Goal: Information Seeking & Learning: Learn about a topic

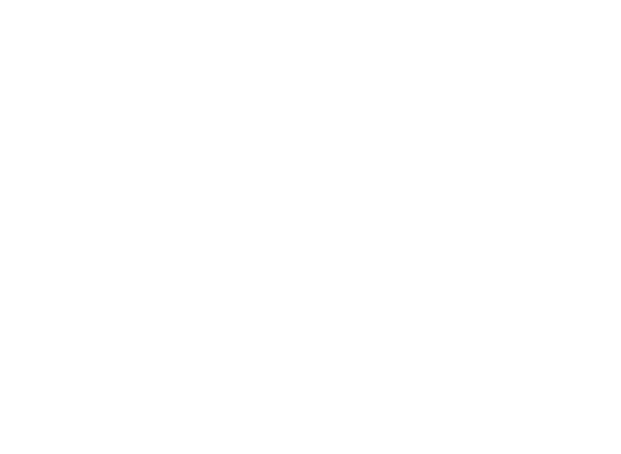
click at [259, 0] on html at bounding box center [310, 0] width 621 height 0
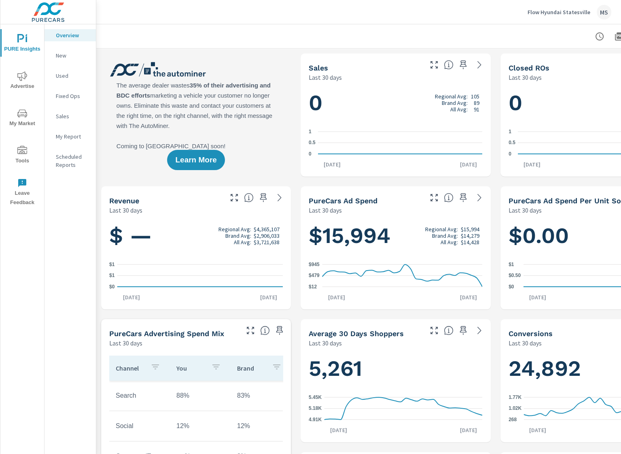
click at [30, 78] on span "Advertise" at bounding box center [22, 81] width 39 height 20
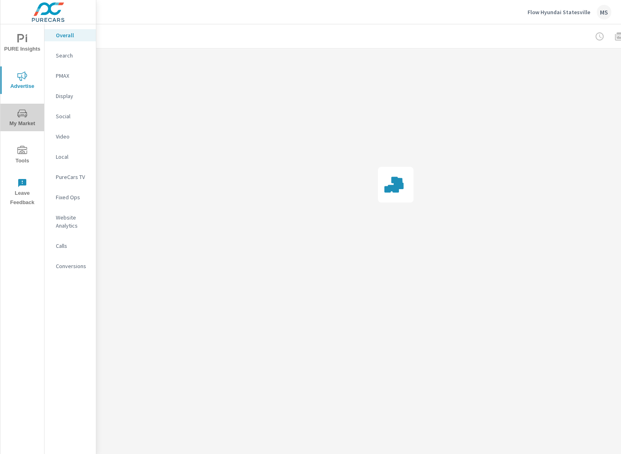
click at [17, 115] on span "My Market" at bounding box center [22, 118] width 39 height 20
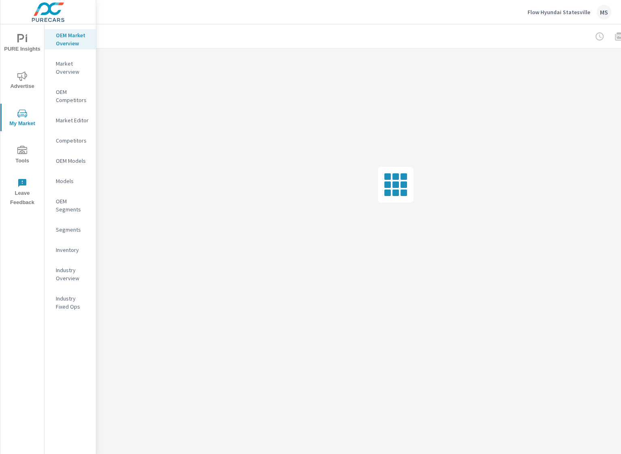
click at [77, 66] on p "Market Overview" at bounding box center [73, 67] width 34 height 16
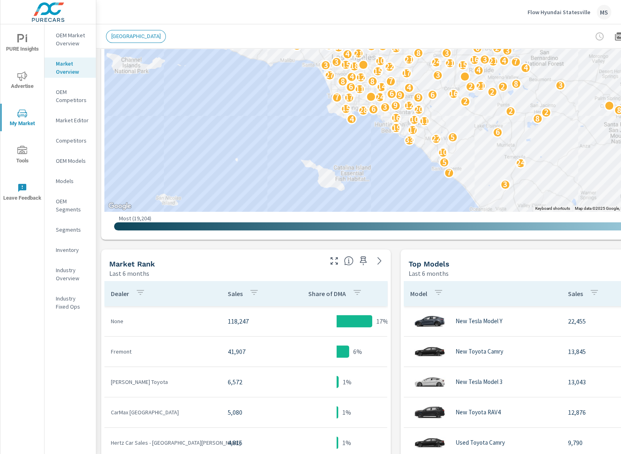
scroll to position [20, 0]
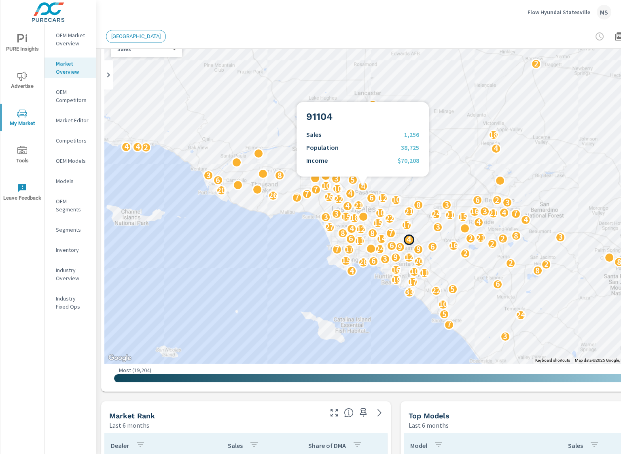
scroll to position [40, 0]
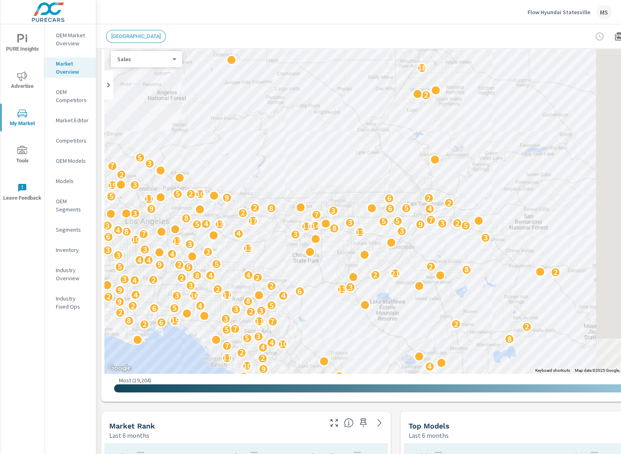
drag, startPoint x: 569, startPoint y: 296, endPoint x: 366, endPoint y: 328, distance: 205.6
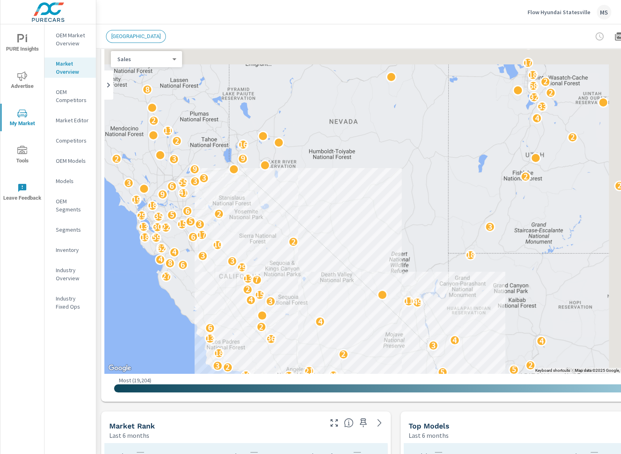
drag, startPoint x: 542, startPoint y: 222, endPoint x: 307, endPoint y: 333, distance: 259.9
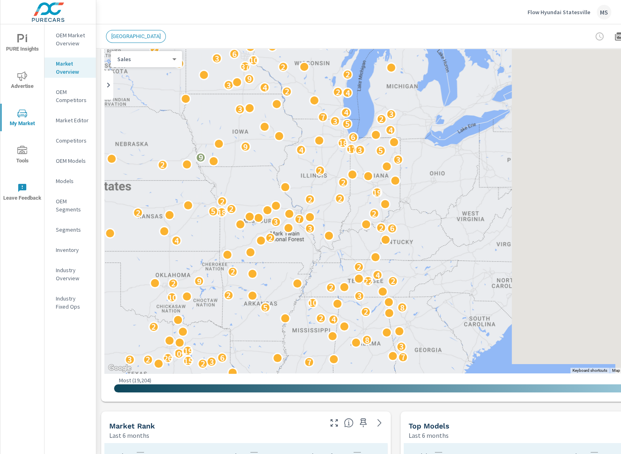
drag, startPoint x: 501, startPoint y: 302, endPoint x: 111, endPoint y: 233, distance: 396.1
click at [0, 250] on html "PURE Insights Advertise My Market Tools Leave Feedback OEM Market Overview Mark…" at bounding box center [310, 227] width 621 height 454
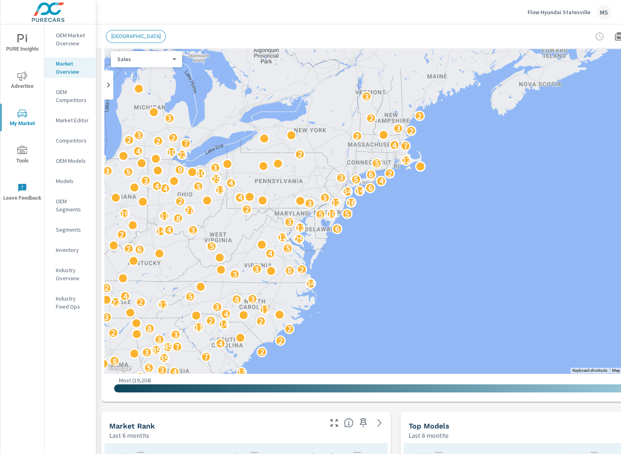
drag, startPoint x: 286, startPoint y: 263, endPoint x: 316, endPoint y: 298, distance: 45.4
click at [314, 301] on div "25 53 13 26 6 18 3 4 3 5 41 6 3 2 30 2 2 8 6 15 71 2 4 12 3 31 13 2 7 2 2 5 4 3…" at bounding box center [395, 209] width 583 height 329
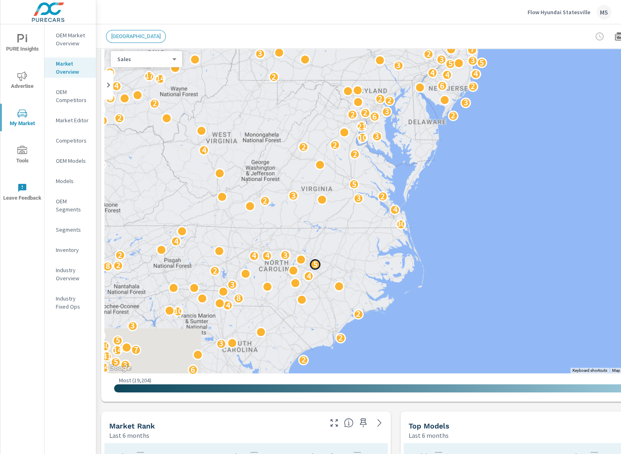
click at [320, 259] on div "5" at bounding box center [315, 264] width 11 height 11
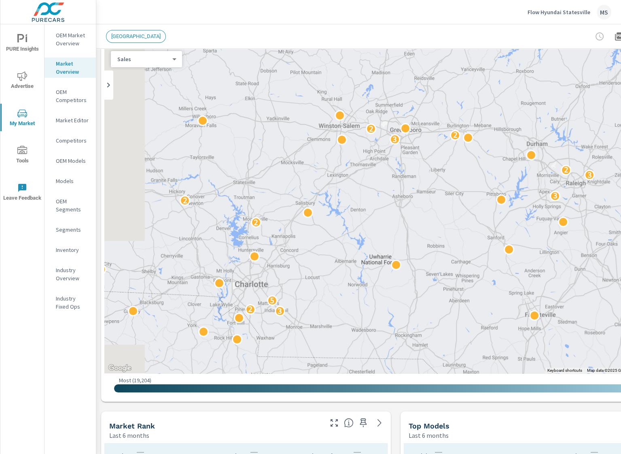
drag, startPoint x: 313, startPoint y: 289, endPoint x: 454, endPoint y: 354, distance: 155.1
click at [462, 364] on div "4 2 2 2 2 3 2 5 2 2 3 3 2 3 2 2 4 2 4 8 4 2 2 3 3" at bounding box center [395, 209] width 583 height 329
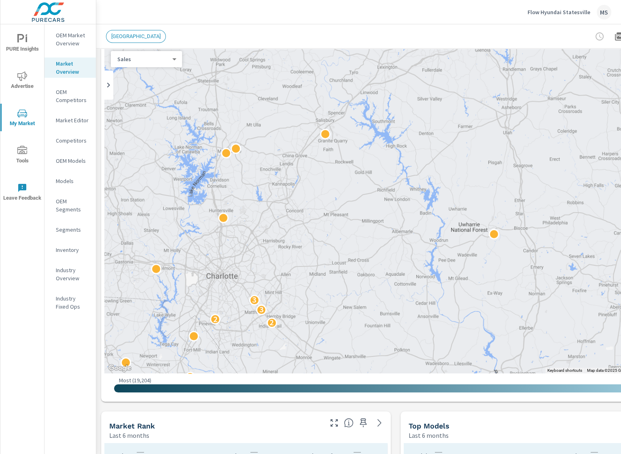
drag, startPoint x: 315, startPoint y: 311, endPoint x: 333, endPoint y: 346, distance: 38.7
click at [333, 346] on div "2 2 3 3 2 3 3 2 2" at bounding box center [395, 209] width 583 height 329
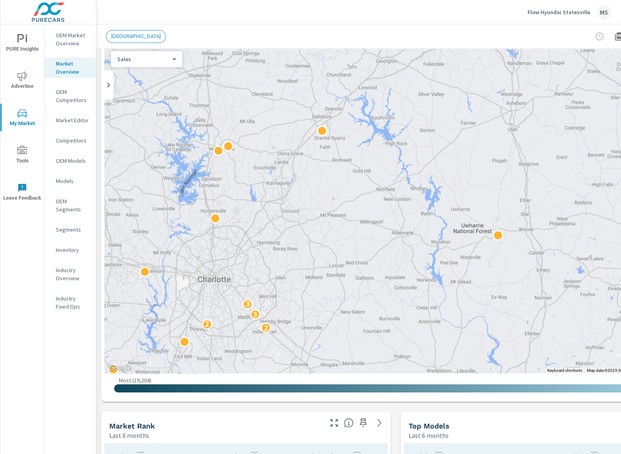
click at [169, 57] on body "PURE Insights Advertise My Market Tools Leave Feedback OEM Market Overview Mark…" at bounding box center [310, 227] width 621 height 454
click at [80, 40] on div at bounding box center [310, 227] width 621 height 454
click at [73, 39] on p "OEM Market Overview" at bounding box center [73, 39] width 34 height 16
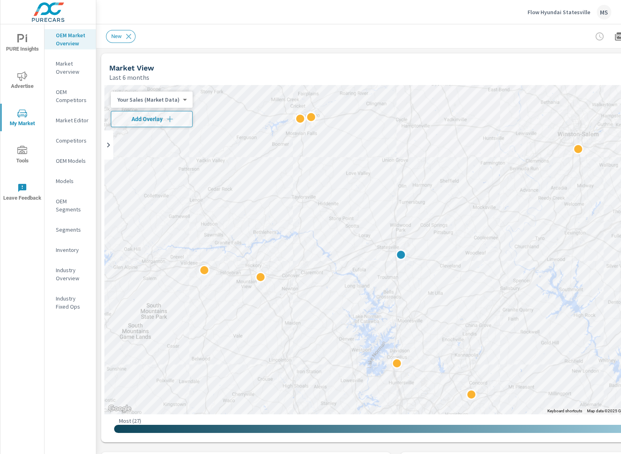
click at [72, 271] on p "Industry Overview" at bounding box center [73, 274] width 34 height 16
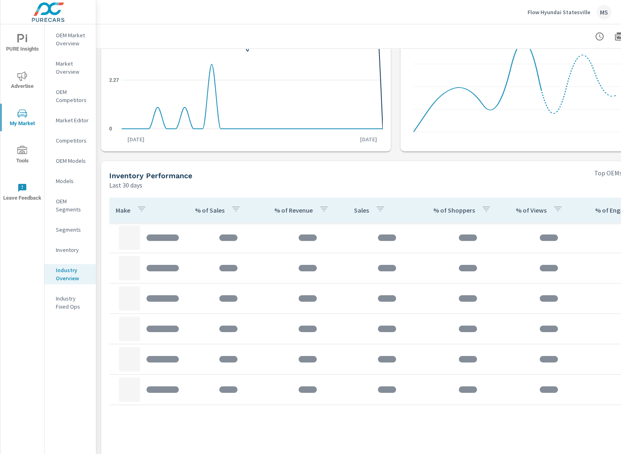
scroll to position [162, 0]
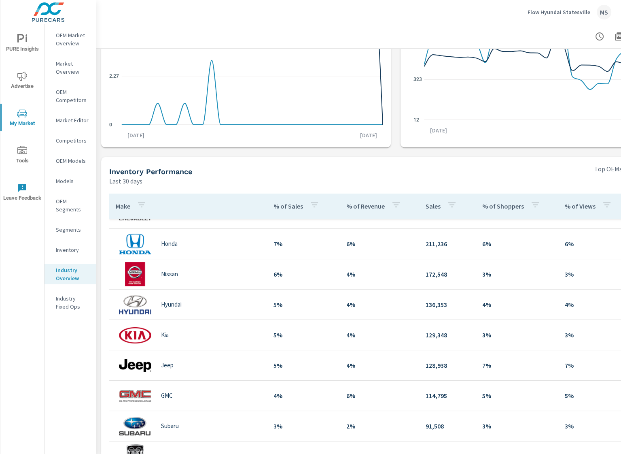
scroll to position [65, 0]
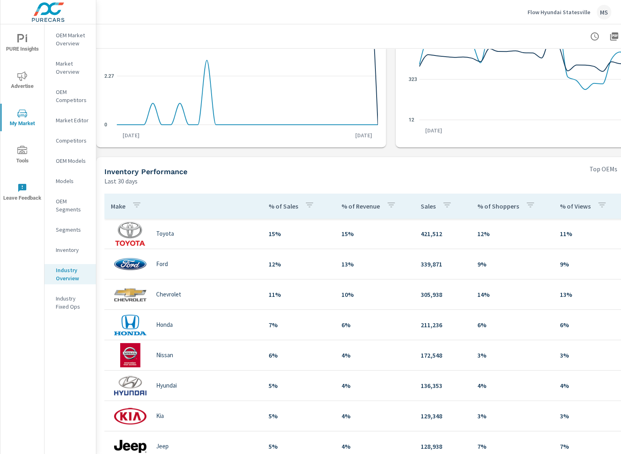
scroll to position [162, 0]
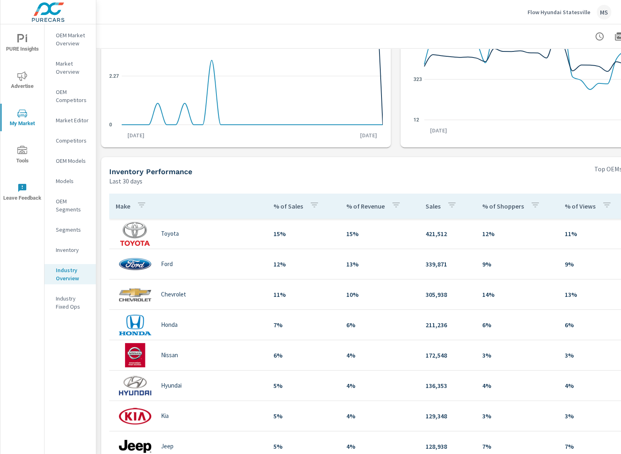
click at [136, 234] on img at bounding box center [135, 233] width 32 height 24
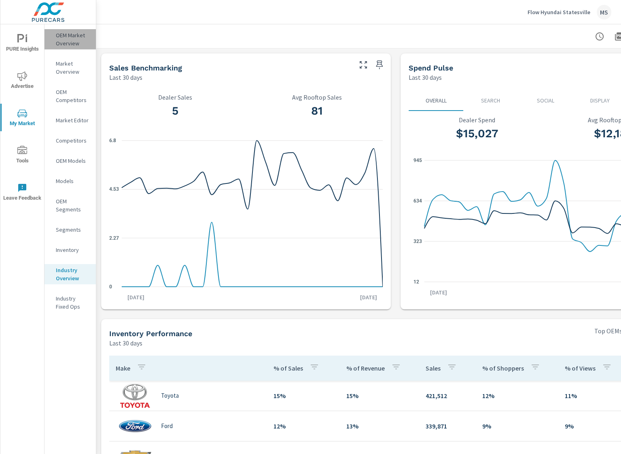
click at [52, 29] on div "OEM Market Overview" at bounding box center [70, 39] width 51 height 20
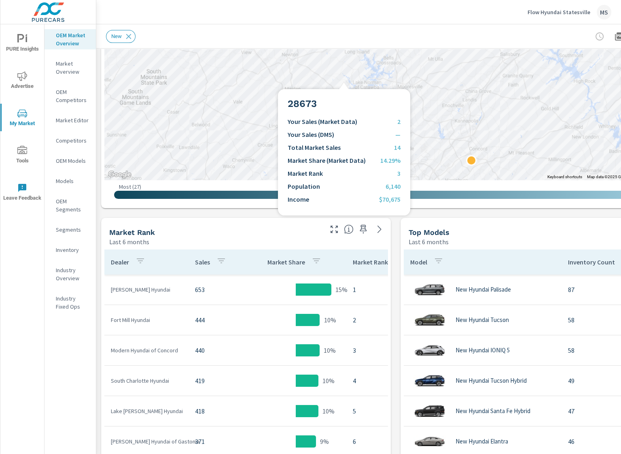
scroll to position [243, 0]
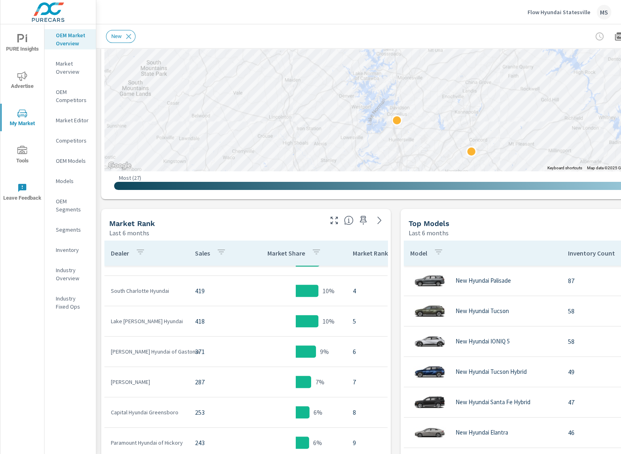
scroll to position [32, 0]
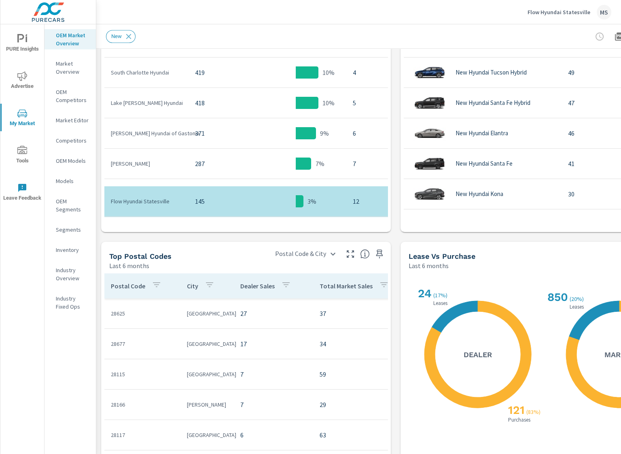
scroll to position [541, 0]
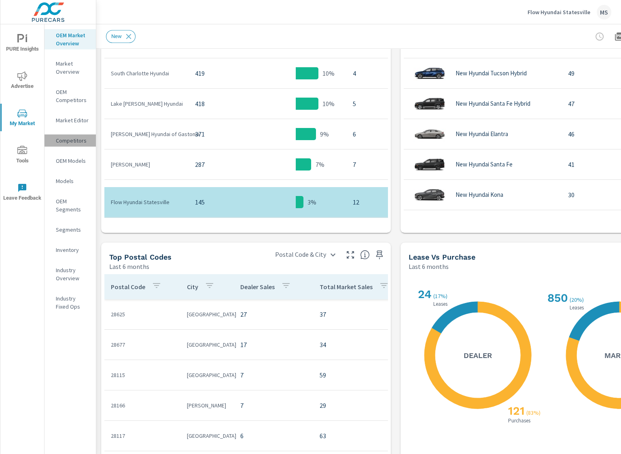
click at [72, 138] on p "Competitors" at bounding box center [73, 140] width 34 height 8
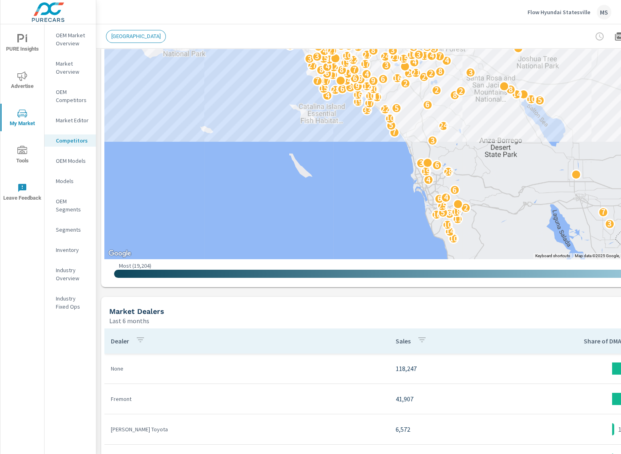
scroll to position [162, 0]
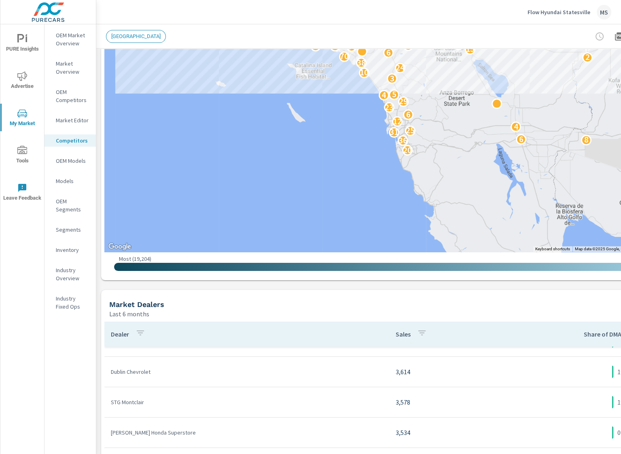
scroll to position [40, 0]
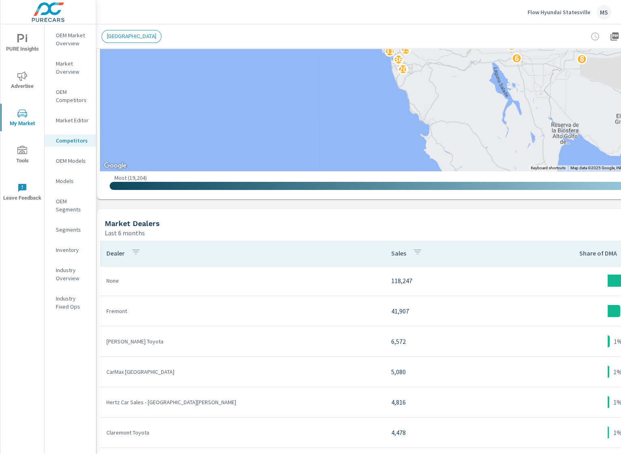
scroll to position [243, 0]
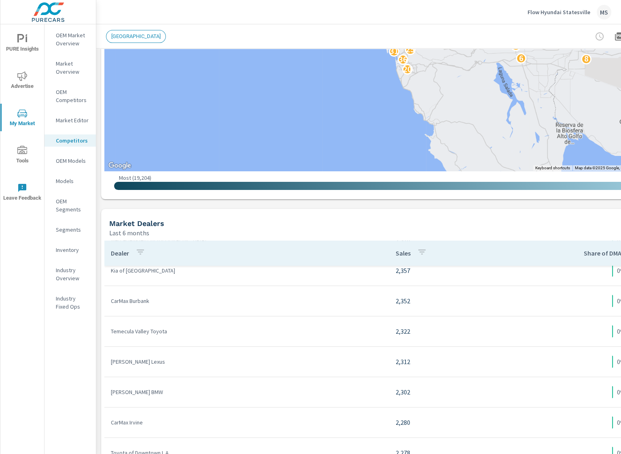
scroll to position [607, 0]
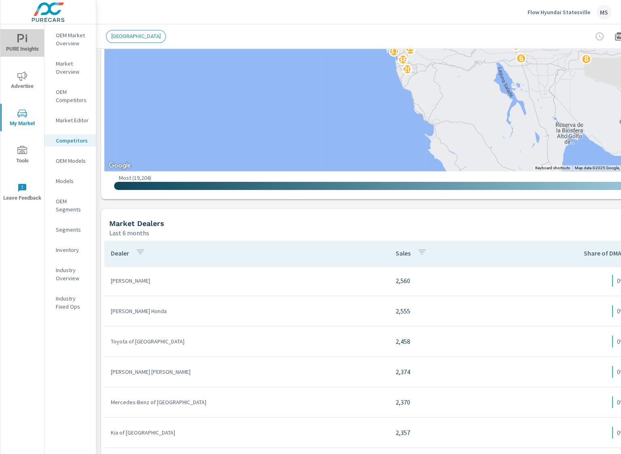
click at [26, 45] on span "PURE Insights" at bounding box center [22, 44] width 39 height 20
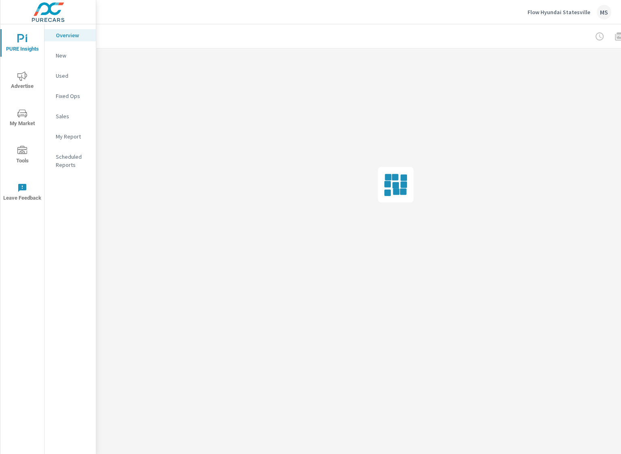
click at [15, 86] on span "Advertise" at bounding box center [22, 81] width 39 height 20
